Goal: Information Seeking & Learning: Learn about a topic

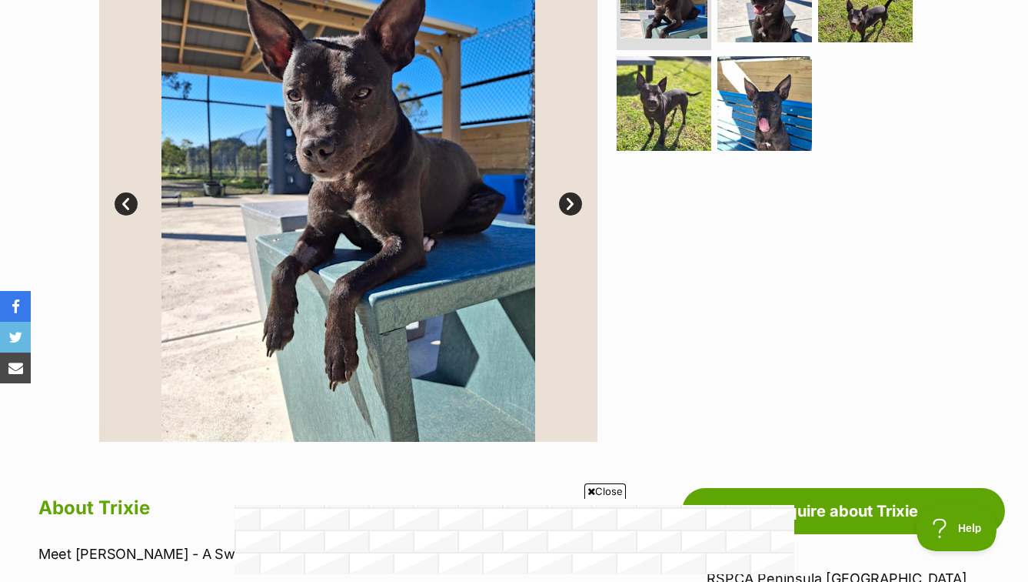
scroll to position [258, 0]
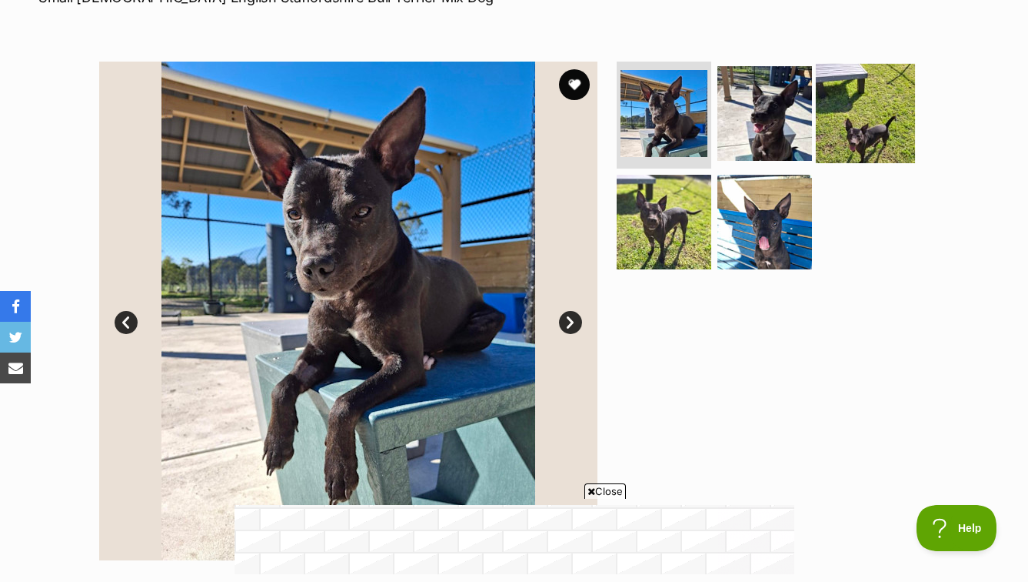
click at [858, 127] on img at bounding box center [865, 112] width 99 height 99
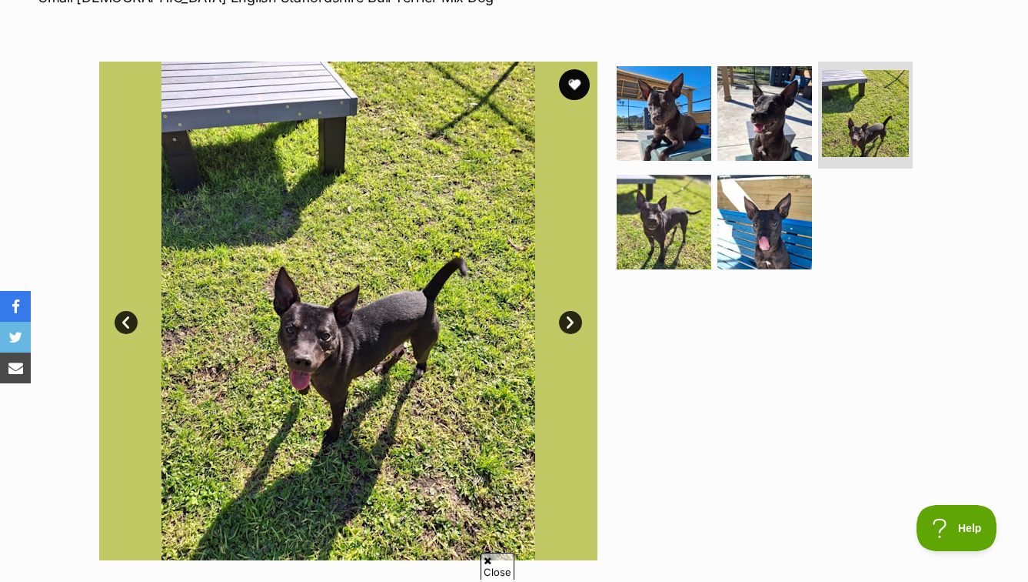
scroll to position [0, 0]
